Goal: Information Seeking & Learning: Learn about a topic

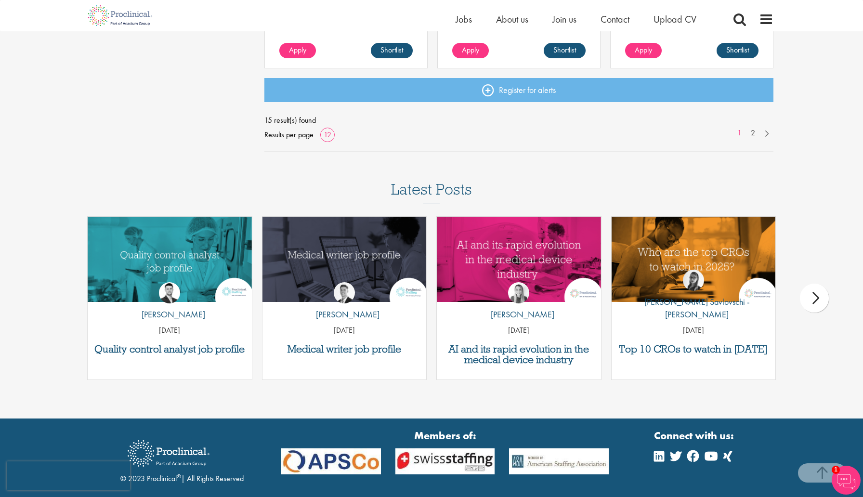
scroll to position [842, 0]
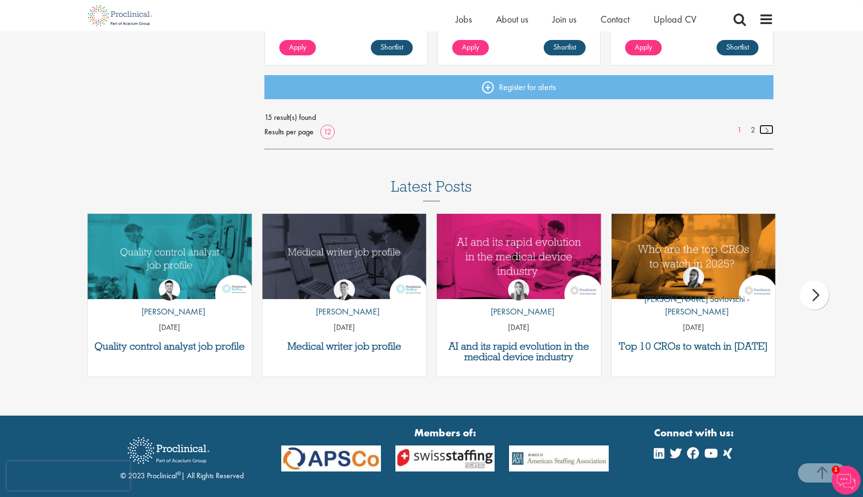
click at [765, 130] on link at bounding box center [767, 130] width 14 height 10
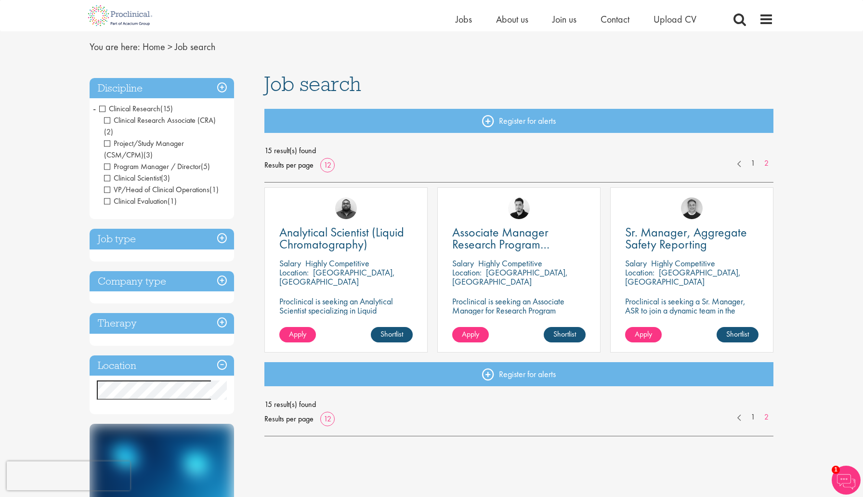
scroll to position [30, 0]
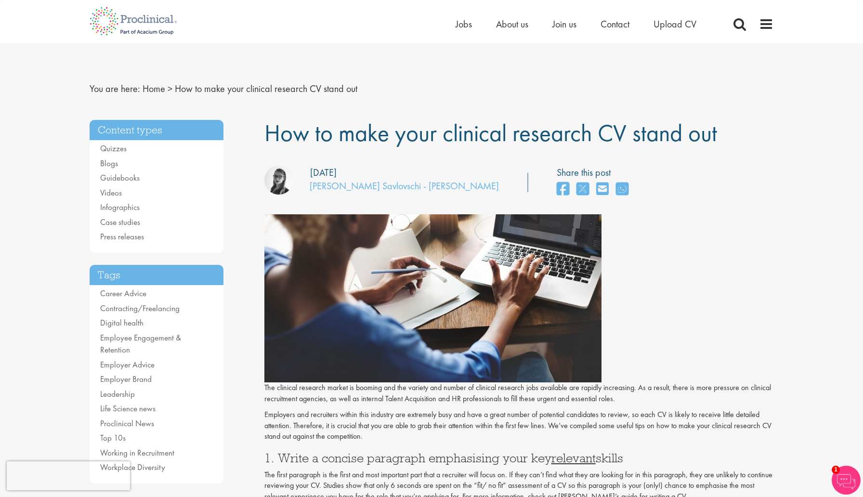
scroll to position [474, 0]
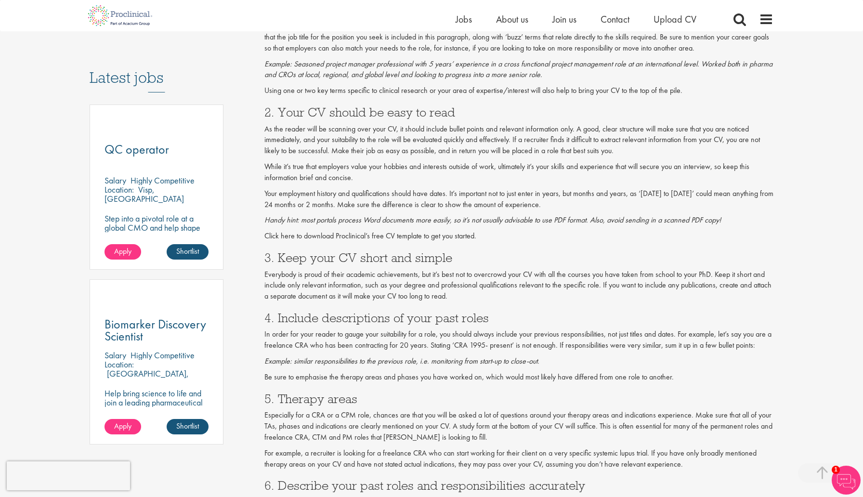
click at [542, 244] on span "The clinical research market is booming and the variety and number of clinical …" at bounding box center [519, 353] width 510 height 915
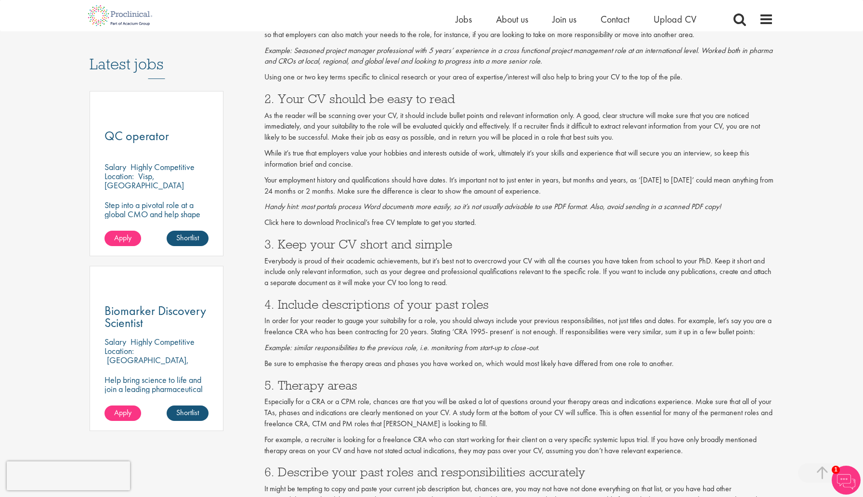
scroll to position [487, 0]
